Goal: Task Accomplishment & Management: Complete application form

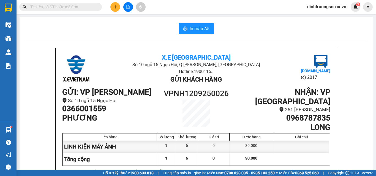
click at [114, 9] on icon "plus" at bounding box center [115, 7] width 4 height 4
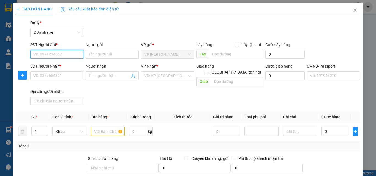
click at [72, 54] on input "SĐT Người Gửi *" at bounding box center [56, 54] width 53 height 9
type input "0971419928"
click at [69, 64] on div "0971419928 - TRƯỜNG" at bounding box center [56, 65] width 46 height 6
type input "TRƯỜNG"
type input "0372052978"
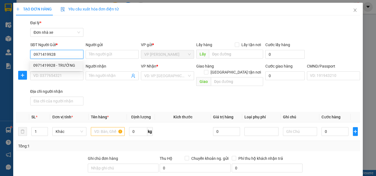
type input "MẬN"
type input "036184008017 [PERSON_NAME]"
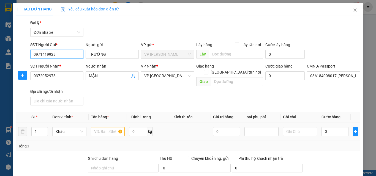
type input "0971419928"
click at [101, 127] on input "text" at bounding box center [108, 131] width 34 height 9
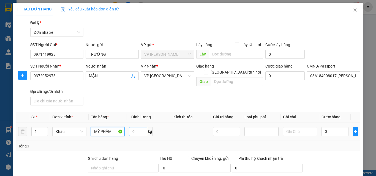
type input "MỸ PHẨM"
click at [135, 128] on input "0" at bounding box center [138, 131] width 18 height 9
type input "5"
click at [341, 127] on input "0" at bounding box center [334, 131] width 27 height 9
type input "3"
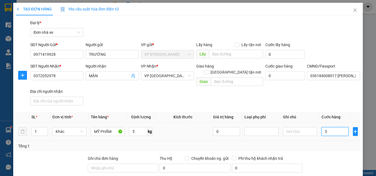
type input "3"
type input "30"
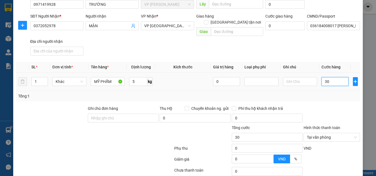
scroll to position [87, 0]
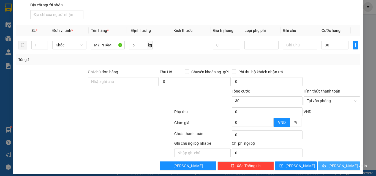
click at [340, 163] on span "[PERSON_NAME] và In" at bounding box center [347, 166] width 38 height 6
type input "30.000"
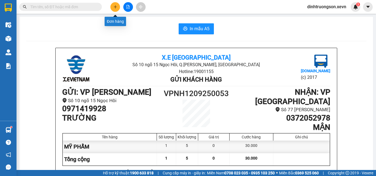
click at [115, 6] on icon "plus" at bounding box center [115, 7] width 4 height 4
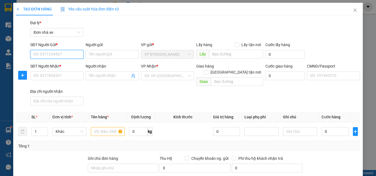
click at [54, 53] on input "SĐT Người Gửi *" at bounding box center [56, 54] width 53 height 9
type input "0"
type input "0357172877"
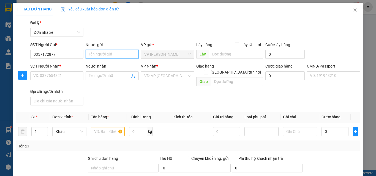
click at [98, 55] on input "Người gửi" at bounding box center [111, 54] width 53 height 9
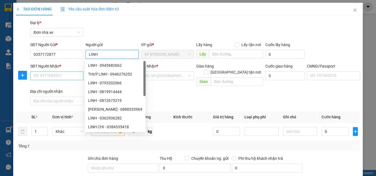
type input "LINH"
click at [53, 80] on input "SĐT Người Nhận *" at bounding box center [56, 75] width 53 height 9
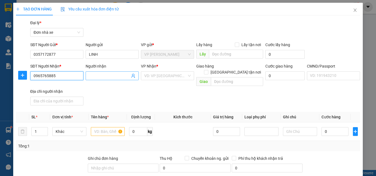
type input "0965765885"
click at [97, 75] on input "Người nhận" at bounding box center [109, 76] width 41 height 6
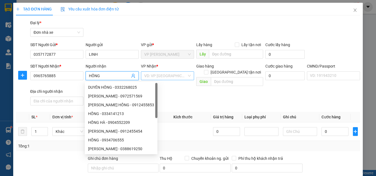
type input "HỒNG"
click at [159, 73] on input "search" at bounding box center [165, 76] width 43 height 8
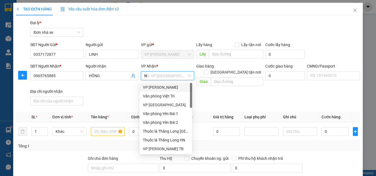
type input "NB"
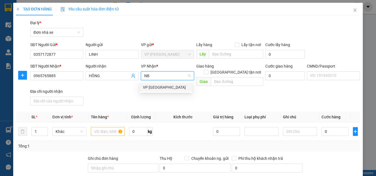
click at [158, 87] on div "VP [GEOGRAPHIC_DATA]" at bounding box center [166, 87] width 46 height 6
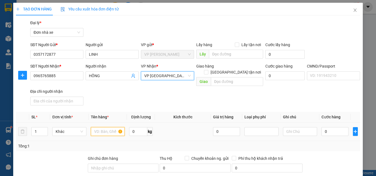
click at [109, 127] on input "text" at bounding box center [108, 131] width 34 height 9
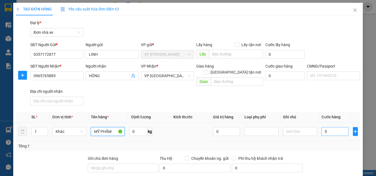
type input "MỸ PHẨM"
click at [331, 127] on input "0" at bounding box center [334, 131] width 27 height 9
type input "2"
type input "25"
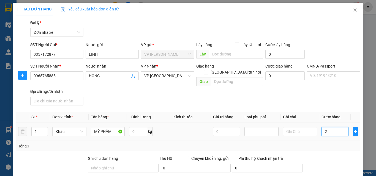
type input "25"
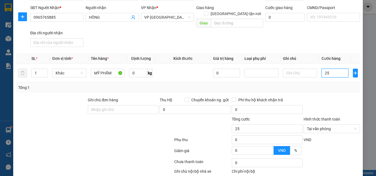
scroll to position [87, 0]
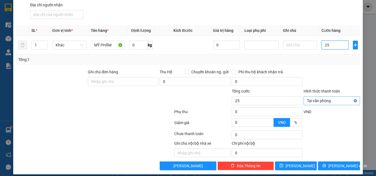
type input "25"
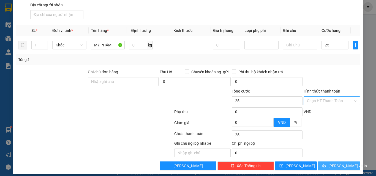
type input "25.000"
click at [349, 162] on button "[PERSON_NAME] và In" at bounding box center [339, 166] width 42 height 9
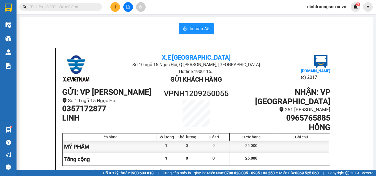
click at [117, 8] on icon "plus" at bounding box center [115, 7] width 4 height 4
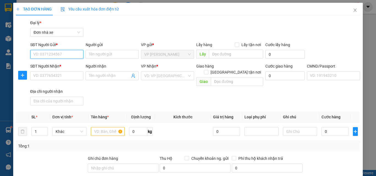
click at [47, 53] on input "SĐT Người Gửi *" at bounding box center [56, 54] width 53 height 9
click at [56, 65] on div "0904287766 - C HẢI HCNS" at bounding box center [56, 65] width 46 height 6
type input "0904287766"
type input "C HẢI HCNS"
type input "0123456798"
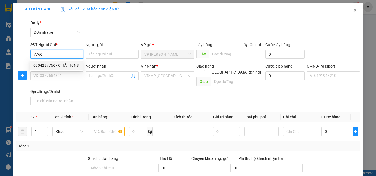
type input "ĐIỀU PHỐI NĐ"
type input "chính chủ"
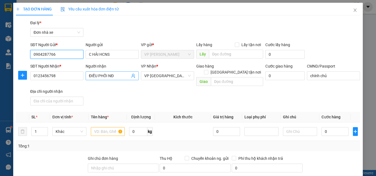
type input "0904287766"
click at [131, 76] on icon "user-add" at bounding box center [133, 76] width 4 height 4
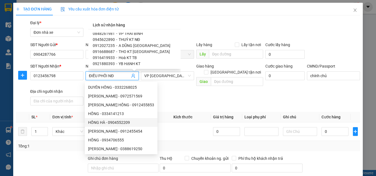
scroll to position [55, 0]
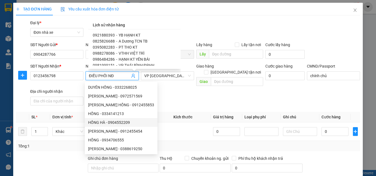
click at [138, 59] on span "HẠNH KT YÊN BÁI" at bounding box center [133, 59] width 31 height 4
type input "0986484286"
type input "HẠNH KT YÊN BÁI"
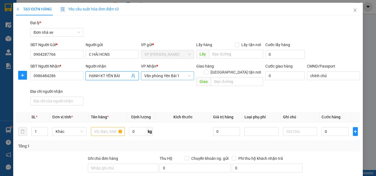
click at [171, 76] on span "Văn phòng Yên Bái 1" at bounding box center [167, 76] width 46 height 8
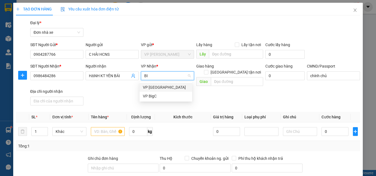
type input "BIG"
click at [162, 86] on div "VP BigC" at bounding box center [166, 87] width 46 height 6
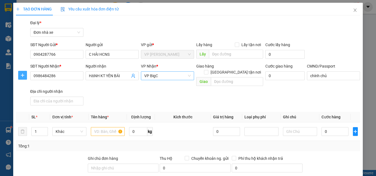
click at [22, 75] on icon "plus" at bounding box center [22, 76] width 0 height 4
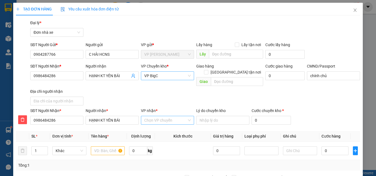
click at [169, 116] on input "VP nhận *" at bounding box center [165, 120] width 43 height 8
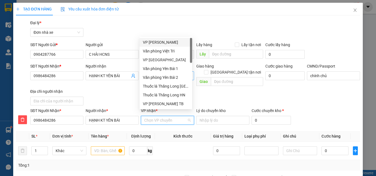
type input "Y"
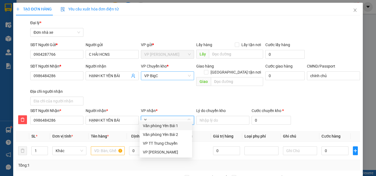
click at [164, 124] on div "Văn phòng Yên Bái 1" at bounding box center [166, 126] width 46 height 6
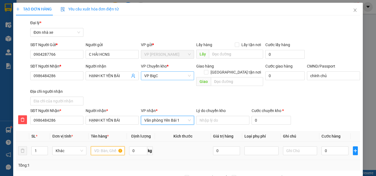
click at [108, 147] on input "text" at bounding box center [108, 151] width 34 height 9
type input "A"
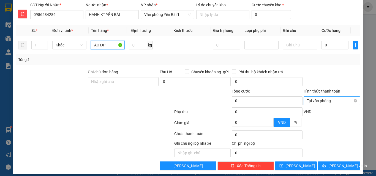
click at [328, 97] on span "Tại văn phòng" at bounding box center [332, 101] width 50 height 8
type input "ÁO ĐP"
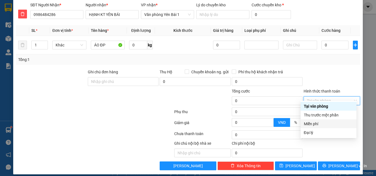
click at [316, 126] on div "Miễn phí" at bounding box center [328, 124] width 49 height 6
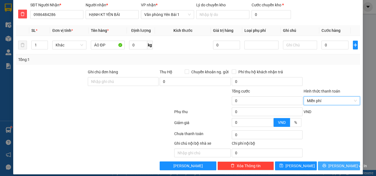
click at [331, 163] on span "[PERSON_NAME] và In" at bounding box center [347, 166] width 38 height 6
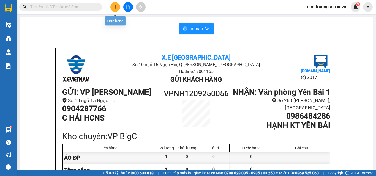
click at [116, 7] on icon "plus" at bounding box center [115, 7] width 4 height 4
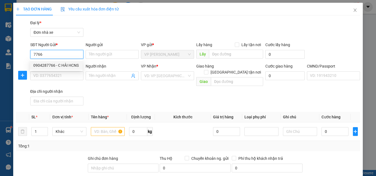
click at [60, 64] on div "0904287766 - C HẢI HCNS" at bounding box center [56, 65] width 46 height 6
type input "0904287766"
type input "C HẢI HCNS"
type input "0986484286"
type input "HẠNH KT YÊN BÁI"
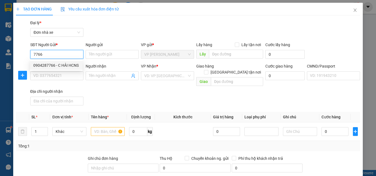
type input "chính chủ"
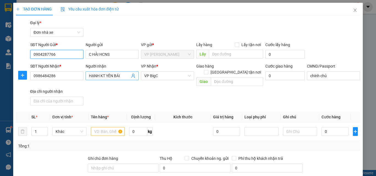
type input "0904287766"
click at [132, 76] on icon "user-add" at bounding box center [133, 76] width 4 height 4
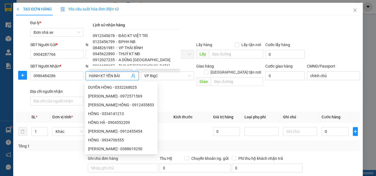
scroll to position [27, 0]
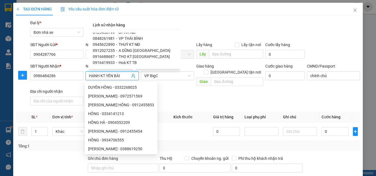
click at [135, 44] on span "THUÝ KT NĐ" at bounding box center [128, 44] width 21 height 4
type input "0945622890"
type input "THUÝ KT NĐ"
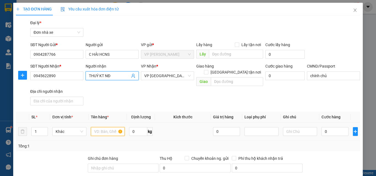
click at [112, 128] on input "text" at bounding box center [108, 131] width 34 height 9
type input "A"
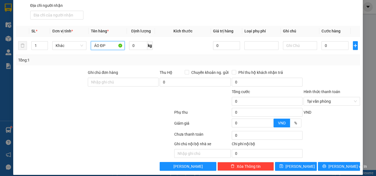
scroll to position [87, 0]
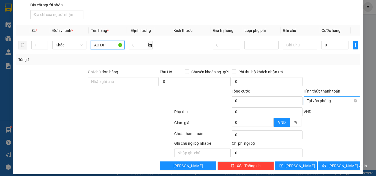
click at [318, 97] on span "Tại văn phòng" at bounding box center [332, 101] width 50 height 8
type input "ÁO ĐP"
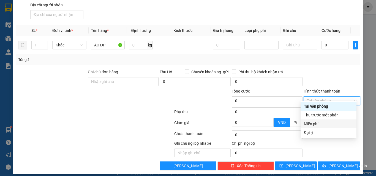
click at [313, 123] on div "Miễn phí" at bounding box center [328, 124] width 49 height 6
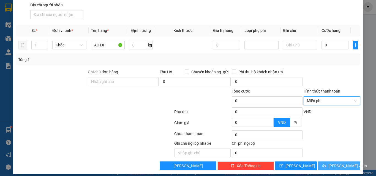
click at [326, 164] on icon "printer" at bounding box center [324, 166] width 4 height 4
